Goal: Task Accomplishment & Management: Use online tool/utility

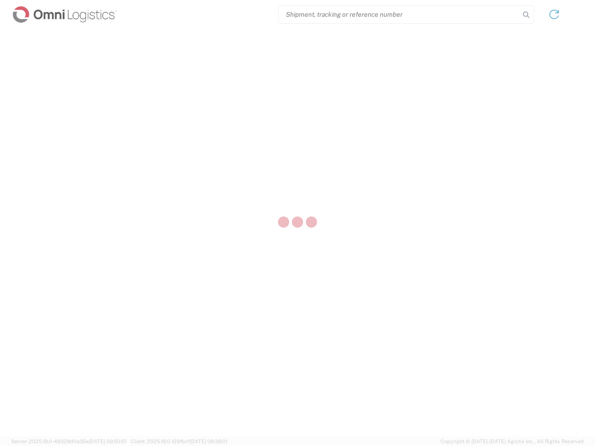
select select "US"
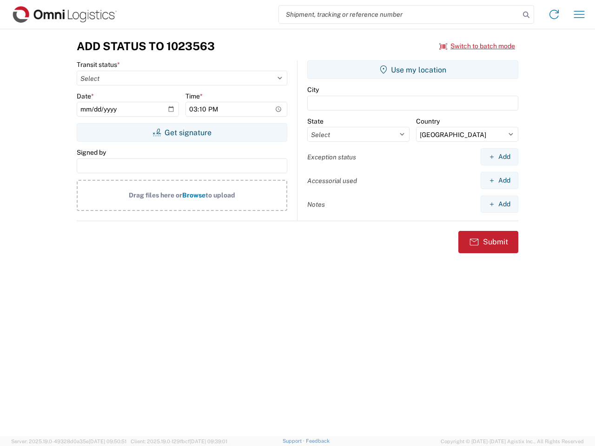
click at [399, 14] on input "search" at bounding box center [399, 15] width 241 height 18
click at [526, 15] on icon at bounding box center [526, 14] width 13 height 13
click at [554, 14] on icon at bounding box center [554, 14] width 15 height 15
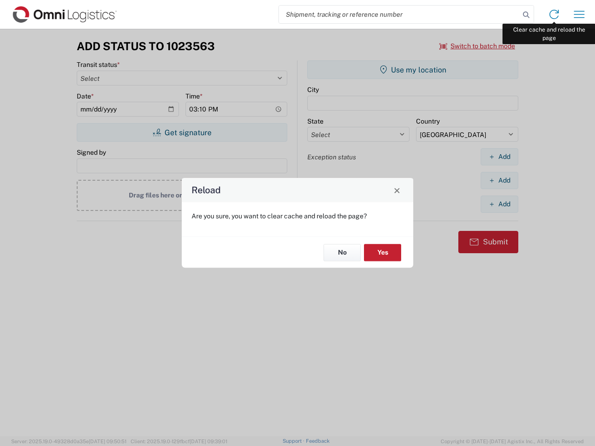
click at [579, 14] on div "Reload Are you sure, you want to clear cache and reload the page? No Yes" at bounding box center [297, 223] width 595 height 446
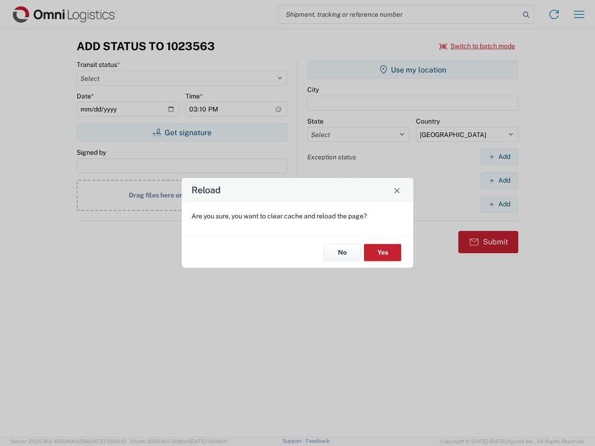
click at [477, 46] on div "Reload Are you sure, you want to clear cache and reload the page? No Yes" at bounding box center [297, 223] width 595 height 446
click at [182, 132] on div "Reload Are you sure, you want to clear cache and reload the page? No Yes" at bounding box center [297, 223] width 595 height 446
click at [413, 70] on div "Reload Are you sure, you want to clear cache and reload the page? No Yes" at bounding box center [297, 223] width 595 height 446
click at [499, 157] on div "Reload Are you sure, you want to clear cache and reload the page? No Yes" at bounding box center [297, 223] width 595 height 446
click at [499, 180] on div "Reload Are you sure, you want to clear cache and reload the page? No Yes" at bounding box center [297, 223] width 595 height 446
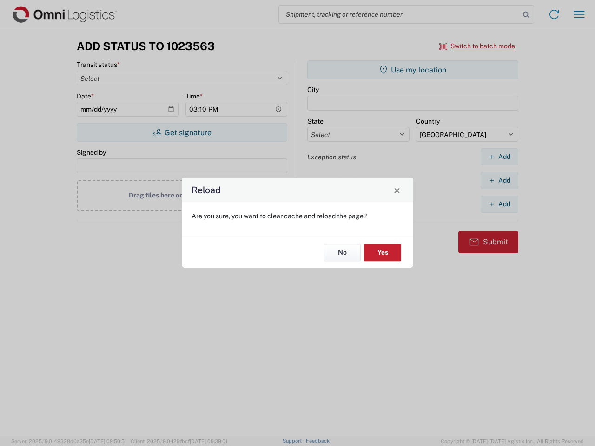
click at [499, 204] on div "Reload Are you sure, you want to clear cache and reload the page? No Yes" at bounding box center [297, 223] width 595 height 446
